Goal: Task Accomplishment & Management: Use online tool/utility

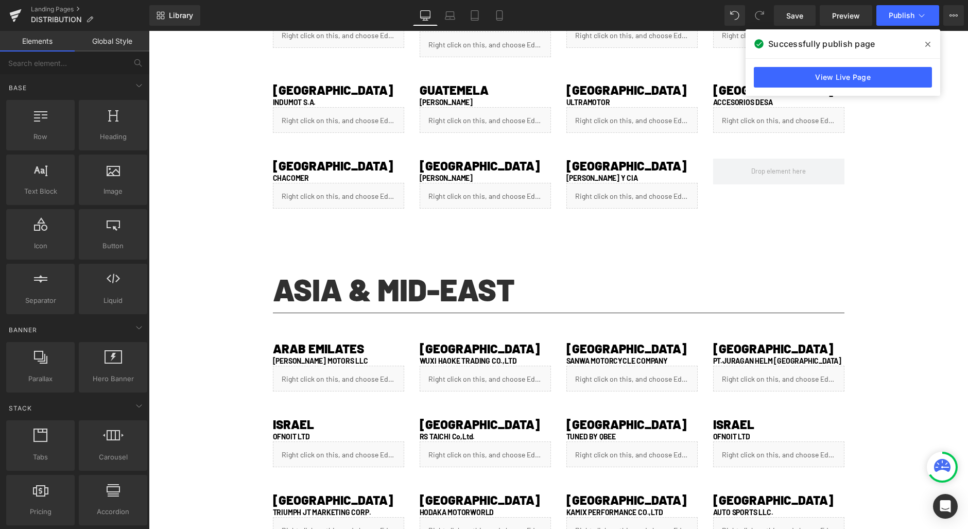
scroll to position [843, 0]
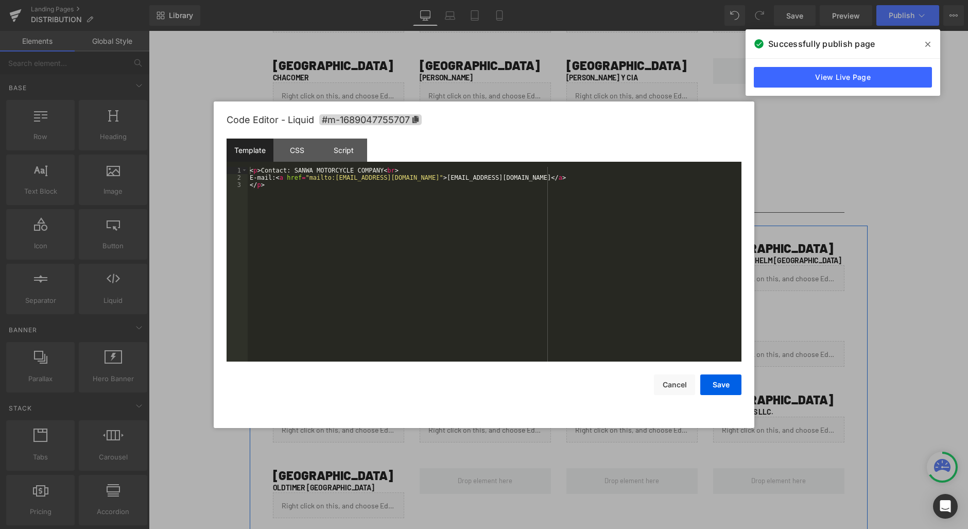
click at [345, 272] on div "Liquid" at bounding box center [338, 278] width 131 height 26
drag, startPoint x: 407, startPoint y: 170, endPoint x: 227, endPoint y: 168, distance: 180.3
click at [227, 168] on pre "1 2 3 < p > Contact: SANWA MOTORCYCLE COMPANY < br > E-mail: < a href = "mailto…" at bounding box center [484, 264] width 515 height 195
click at [263, 167] on div "< p > Contact: SANWA MOTORCYCLE COMPANY < br > E-mail: < a href = "mailto:[EMAI…" at bounding box center [495, 271] width 494 height 209
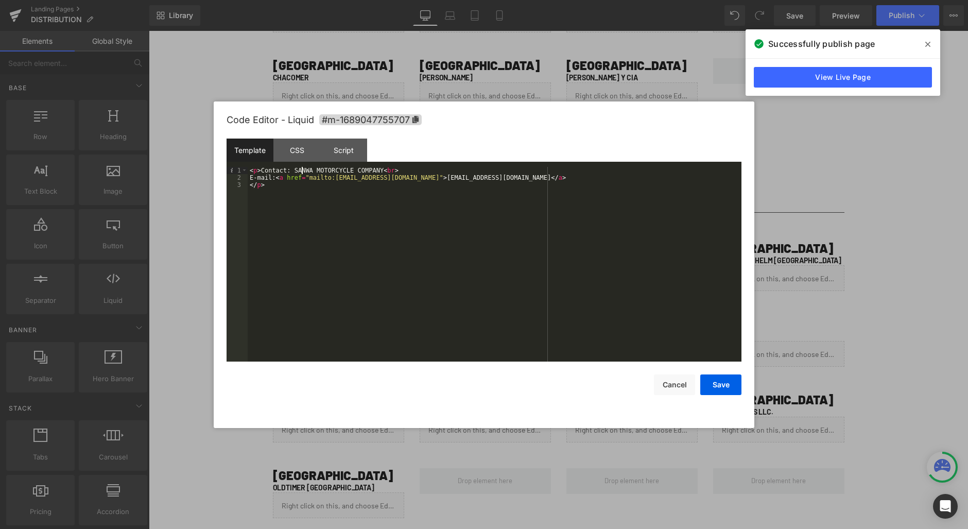
click at [300, 170] on div "< p > Contact: SANWA MOTORCYCLE COMPANY < br > E-mail: < a href = "mailto:[EMAI…" at bounding box center [495, 271] width 494 height 209
click at [300, 171] on div "< p > Contact: SANWA MOTORCYCLE COMPANY < br > E-mail: < a href = "mailto:[EMAI…" at bounding box center [495, 271] width 494 height 209
click at [365, 169] on div "< p > Contact: SANWA MOTORCYCLE COMPANY < br > E-mail: < a href = "mailto:[EMAI…" at bounding box center [495, 271] width 494 height 209
drag, startPoint x: 384, startPoint y: 171, endPoint x: 296, endPoint y: 171, distance: 88.6
click at [296, 171] on div "< p > Contact: SANWA MOTORCYCLE COMPANY < br > E-mail: < a href = "mailto:[EMAI…" at bounding box center [495, 271] width 494 height 209
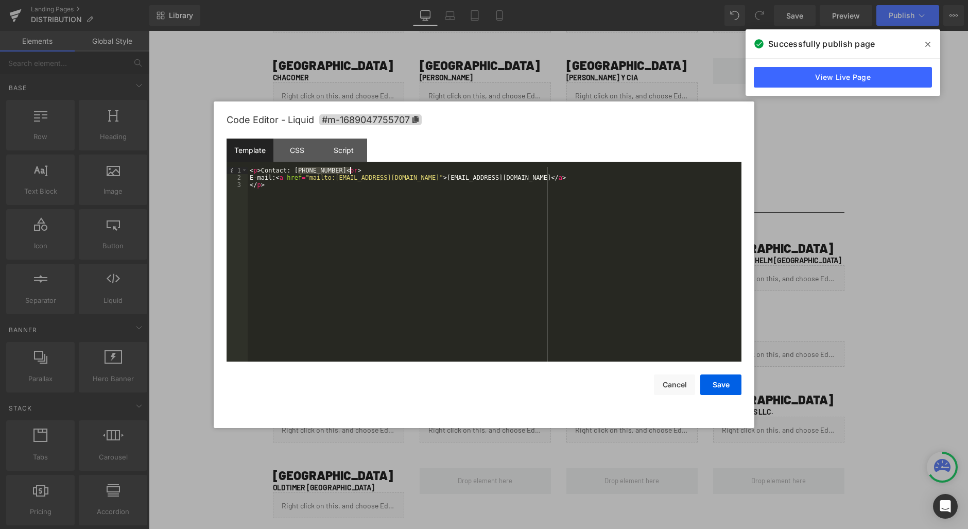
drag, startPoint x: 300, startPoint y: 169, endPoint x: 352, endPoint y: 171, distance: 52.0
click at [352, 171] on div "< p > Contact: [PHONE_NUMBER] < br > E-mail: < a href = "mailto:[EMAIL_ADDRESS]…" at bounding box center [495, 271] width 494 height 209
